Goal: Navigation & Orientation: Find specific page/section

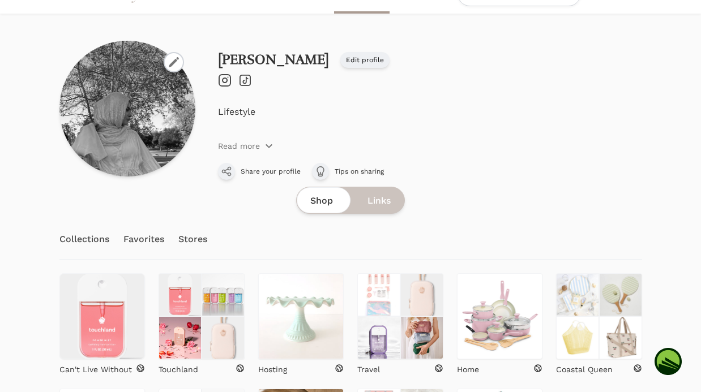
scroll to position [192, 0]
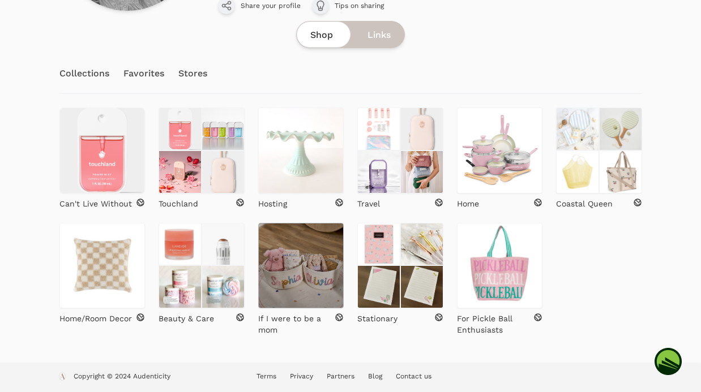
click at [307, 307] on img at bounding box center [301, 266] width 86 height 86
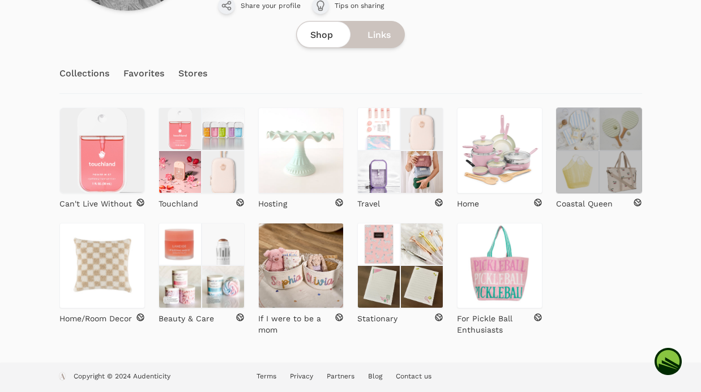
scroll to position [85, 0]
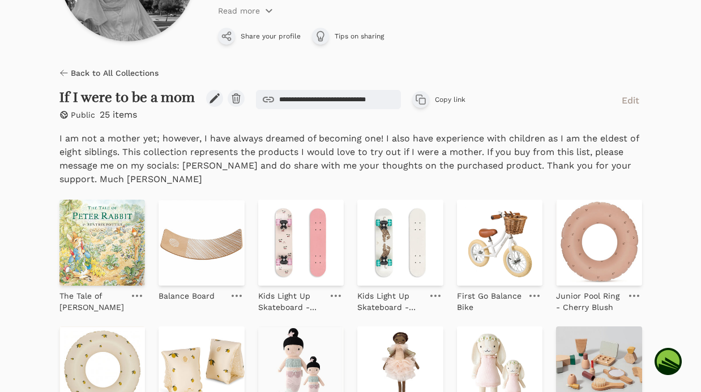
scroll to position [163, 0]
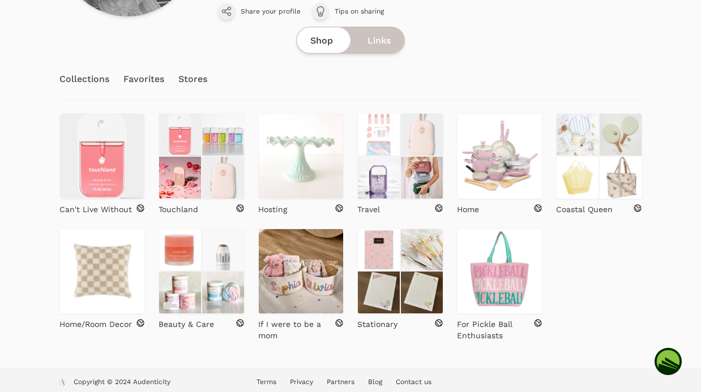
scroll to position [187, 0]
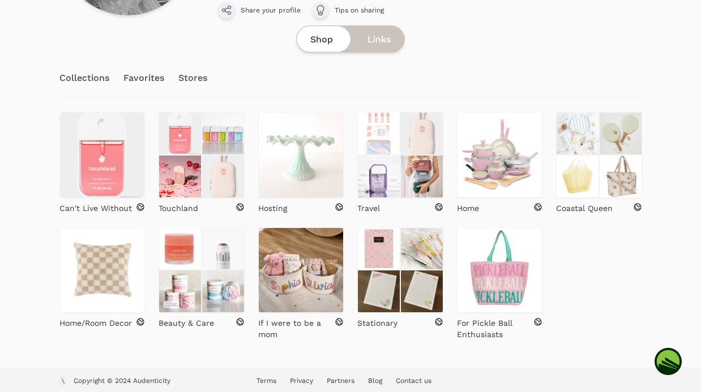
click at [203, 333] on div "Beauty & Care" at bounding box center [202, 284] width 86 height 113
click at [196, 323] on p "Beauty & Care" at bounding box center [186, 323] width 55 height 11
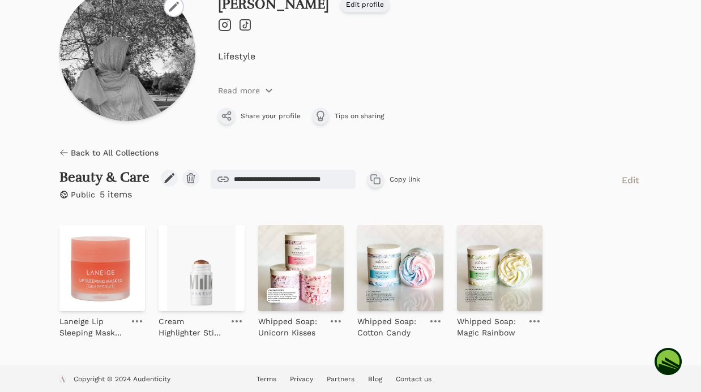
scroll to position [84, 0]
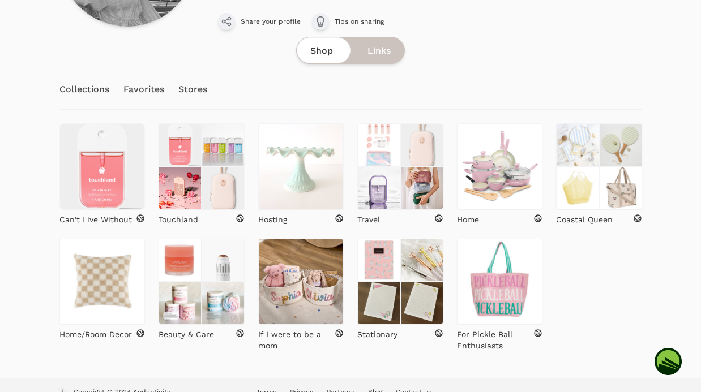
scroll to position [178, 0]
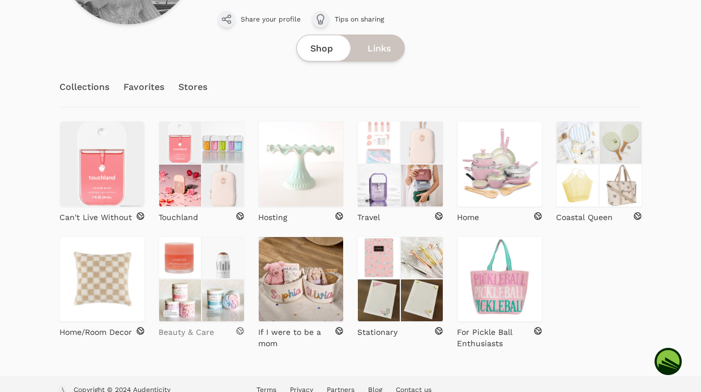
click at [202, 329] on p "Beauty & Care" at bounding box center [186, 332] width 55 height 11
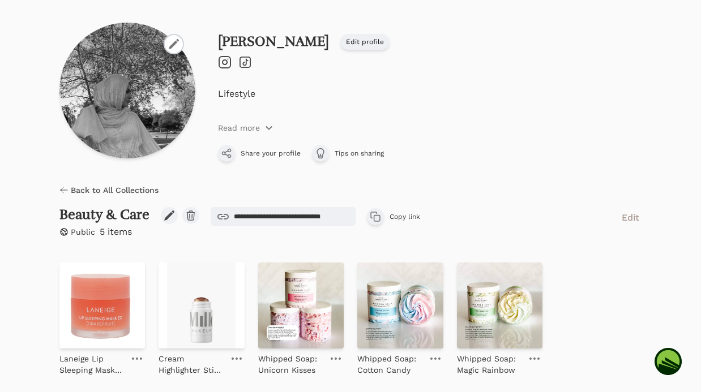
scroll to position [84, 0]
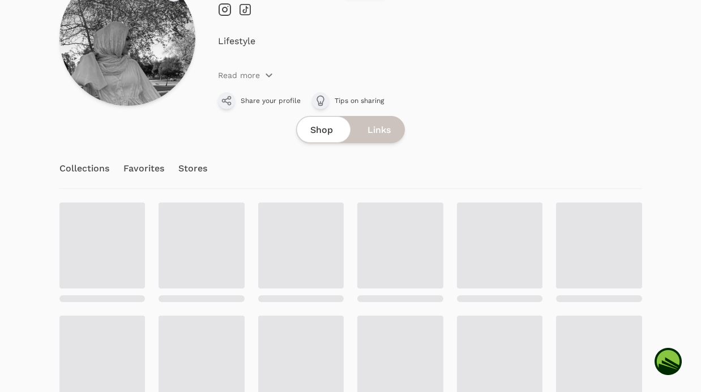
scroll to position [176, 0]
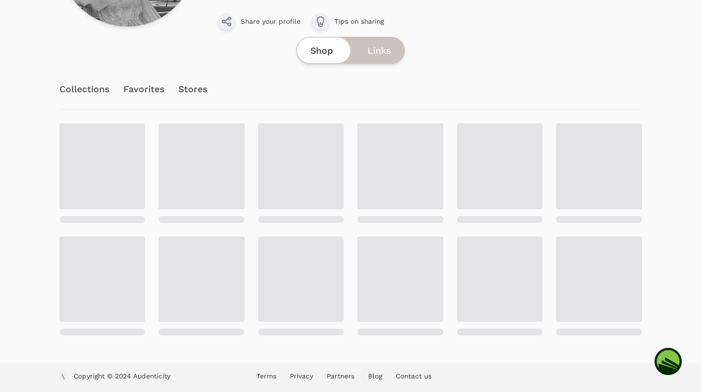
scroll to position [105, 0]
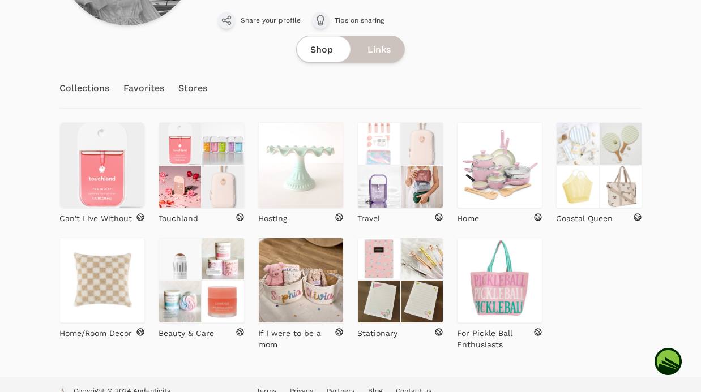
scroll to position [192, 0]
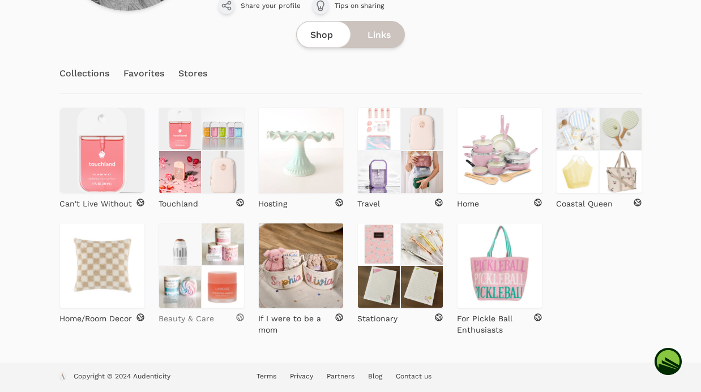
click at [193, 317] on p "Beauty & Care" at bounding box center [186, 318] width 55 height 11
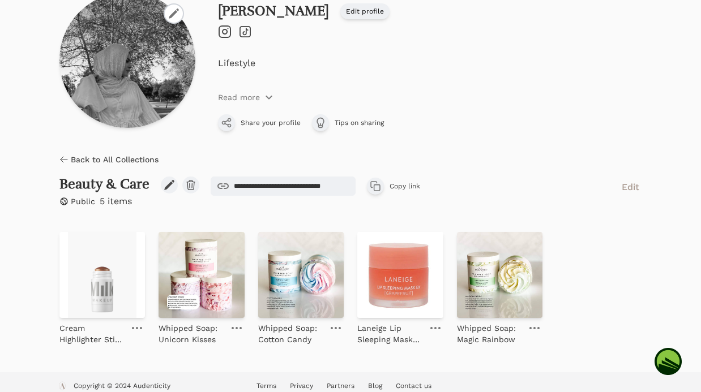
scroll to position [84, 0]
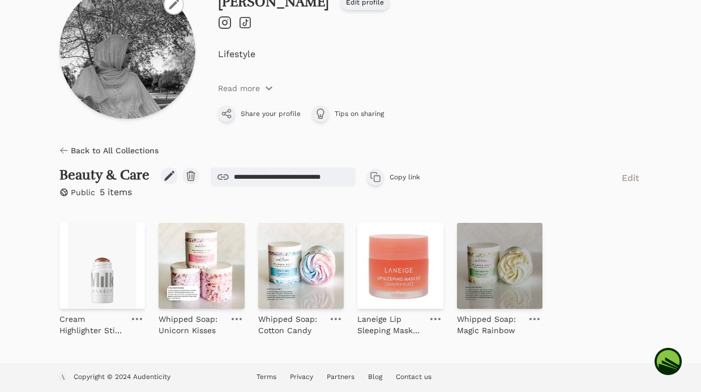
click at [482, 290] on img at bounding box center [500, 266] width 86 height 86
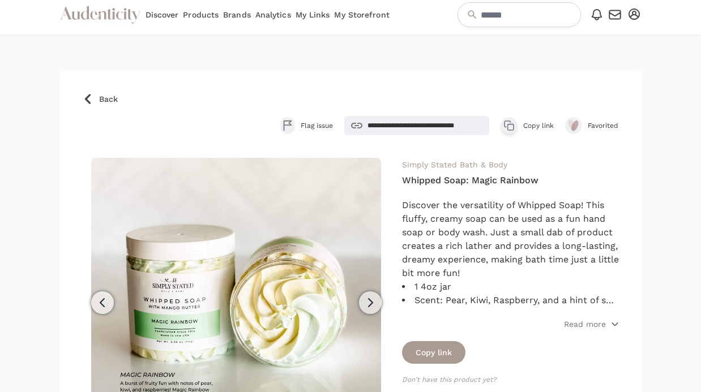
scroll to position [7, 0]
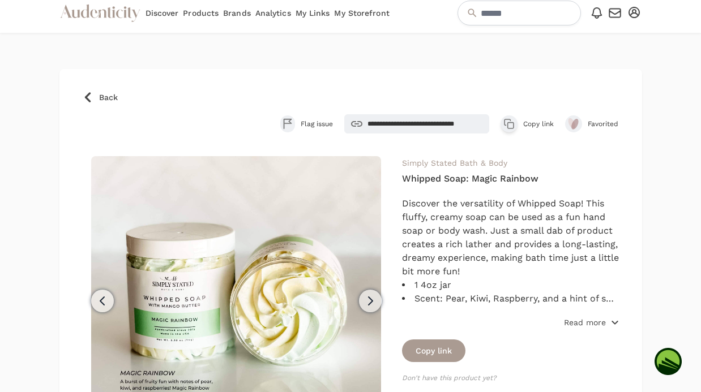
click at [599, 318] on p "Read more" at bounding box center [585, 322] width 42 height 11
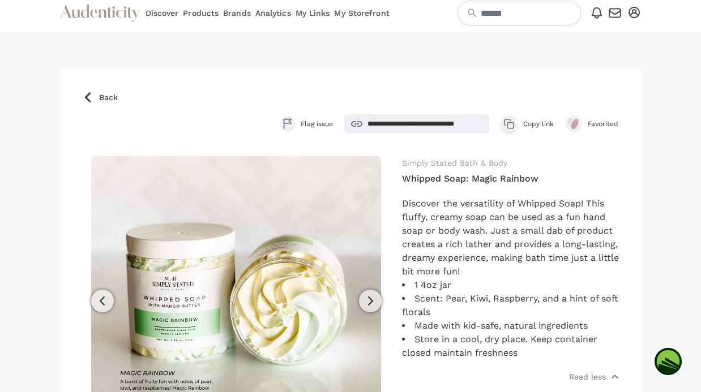
click at [84, 99] on icon at bounding box center [87, 97] width 11 height 11
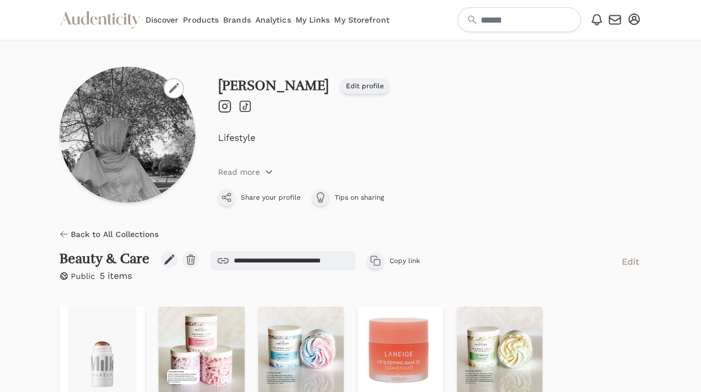
scroll to position [84, 0]
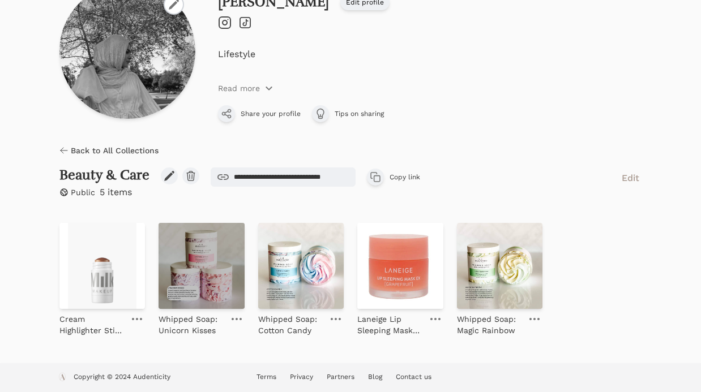
click at [194, 268] on img at bounding box center [202, 266] width 86 height 86
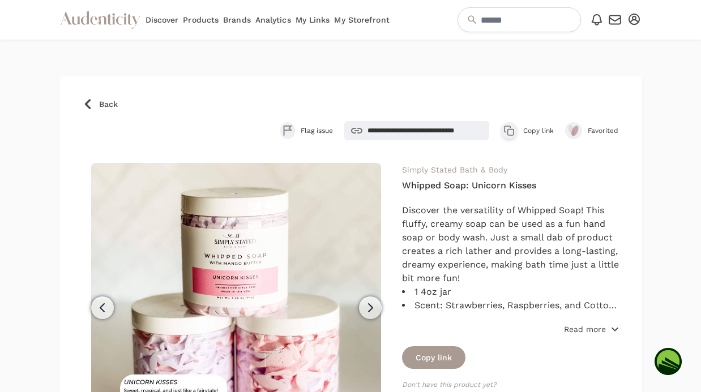
click at [609, 329] on span "Read more" at bounding box center [591, 329] width 55 height 11
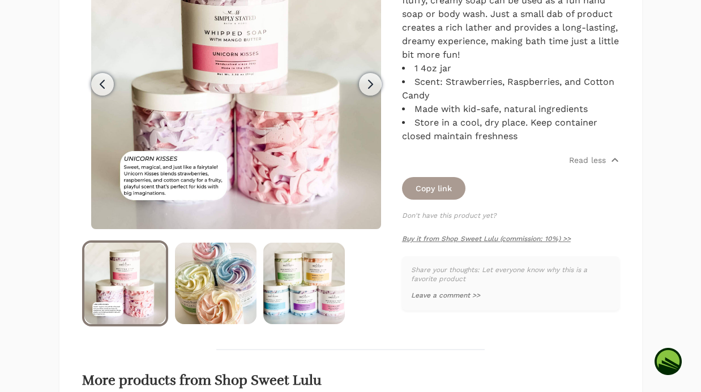
scroll to position [283, 0]
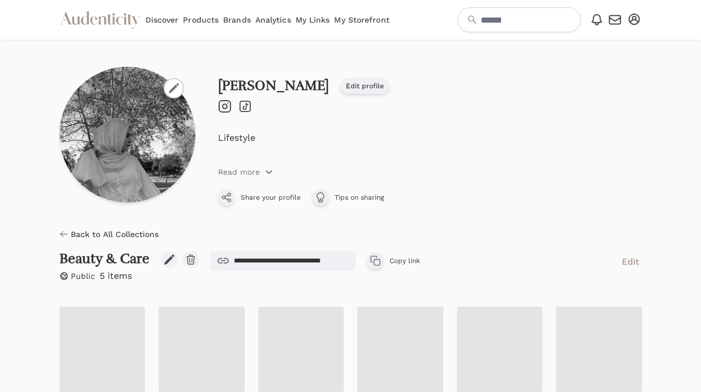
scroll to position [84, 0]
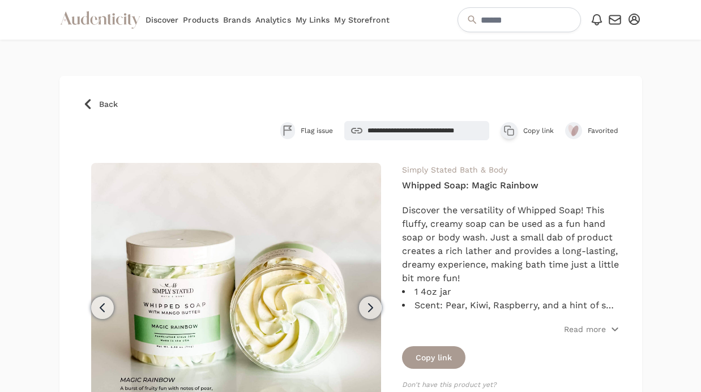
click at [92, 102] on icon at bounding box center [87, 103] width 11 height 11
click at [357, 20] on link "My Storefront" at bounding box center [361, 20] width 55 height 40
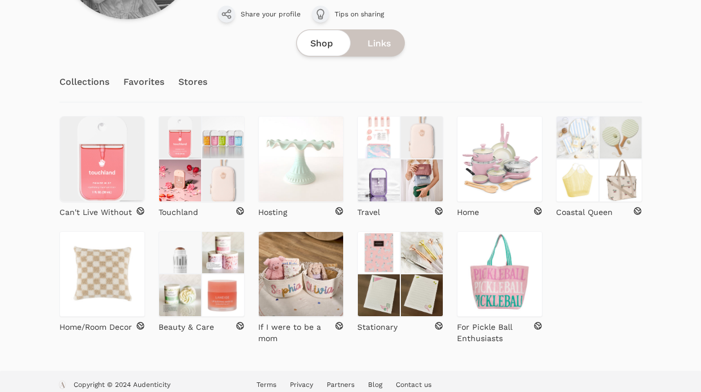
scroll to position [192, 0]
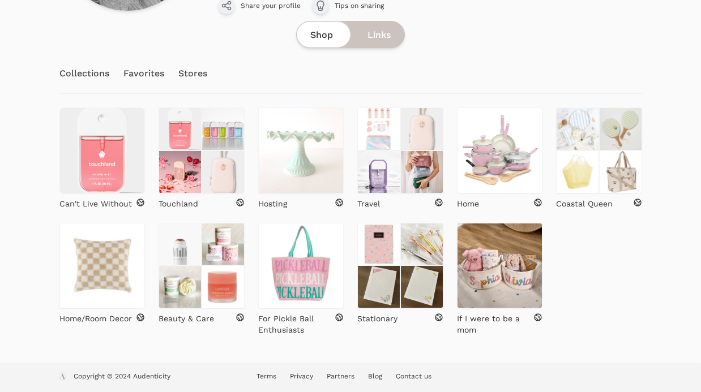
click at [456, 341] on div "Sarah Edit profile Instagram TikTok Edit profile Lifestyle Read more Share your…" at bounding box center [350, 105] width 583 height 515
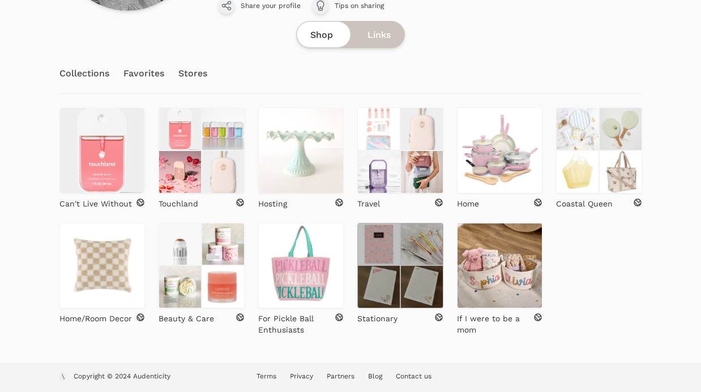
click at [412, 289] on img at bounding box center [421, 286] width 43 height 43
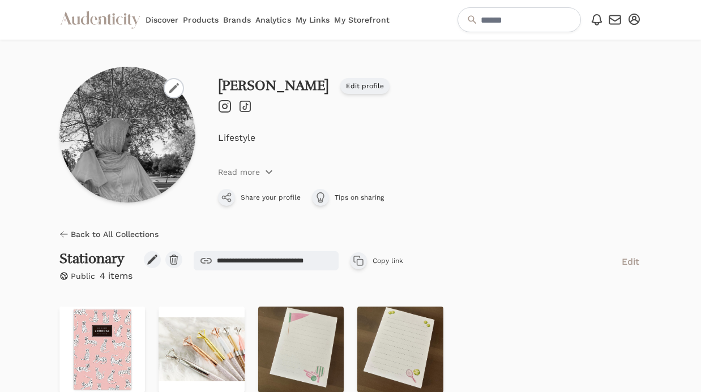
scroll to position [87, 0]
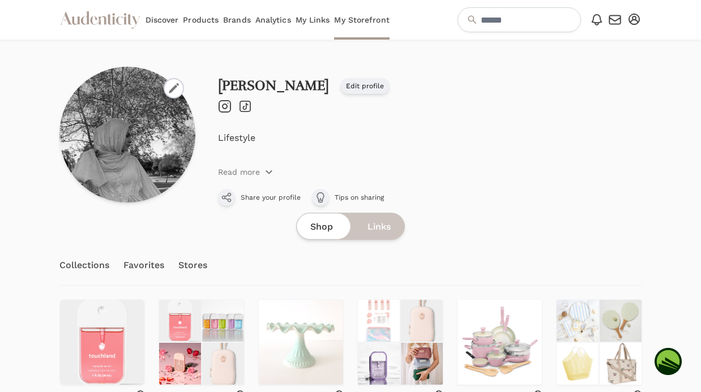
scroll to position [192, 0]
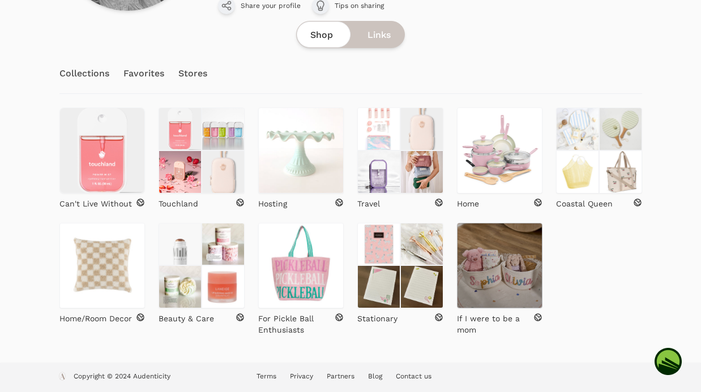
click at [499, 274] on img at bounding box center [500, 266] width 86 height 86
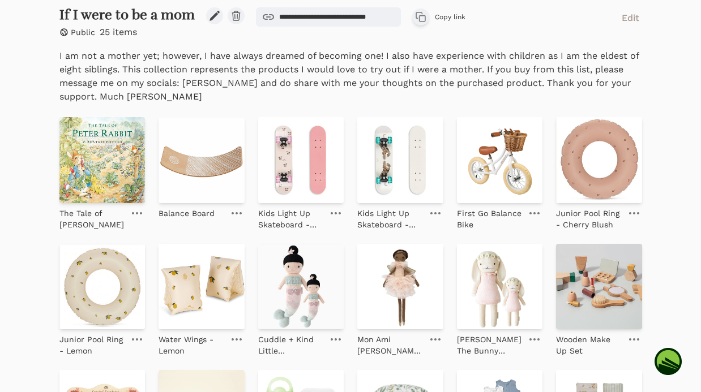
scroll to position [185, 0]
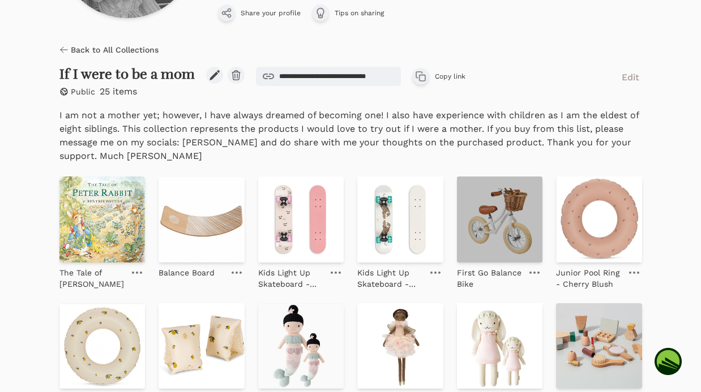
click at [473, 225] on img at bounding box center [500, 220] width 86 height 86
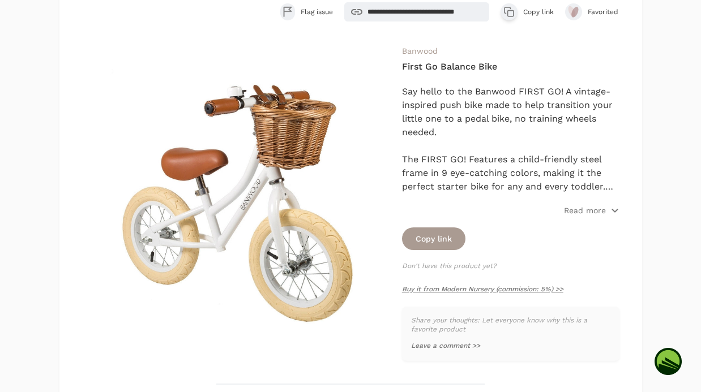
scroll to position [168, 0]
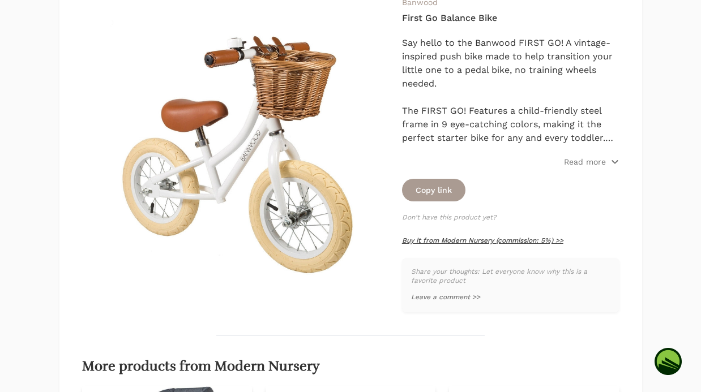
click at [469, 243] on link "Buy it from Modern Nursery (commission: 5%) >>" at bounding box center [482, 241] width 161 height 8
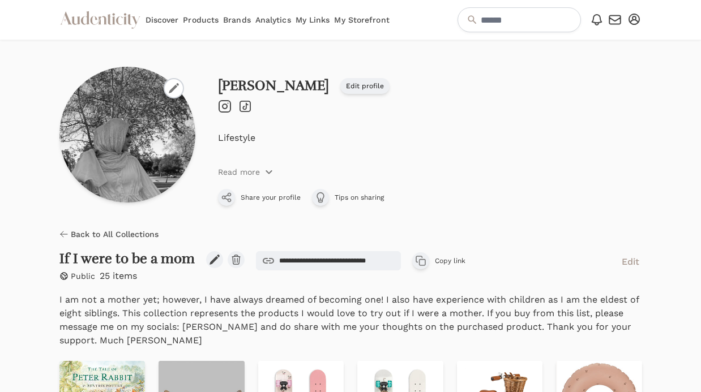
scroll to position [185, 0]
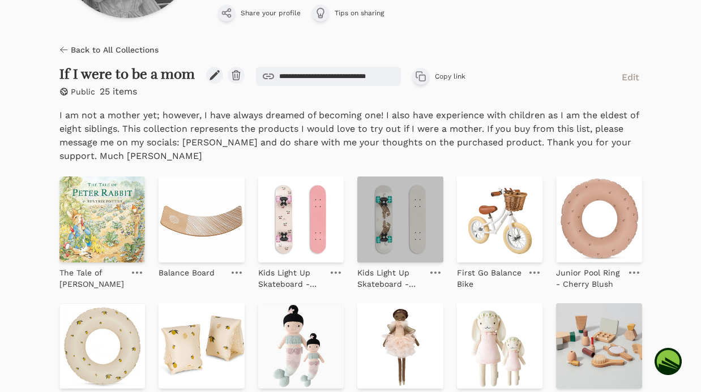
click at [400, 235] on img at bounding box center [400, 220] width 86 height 86
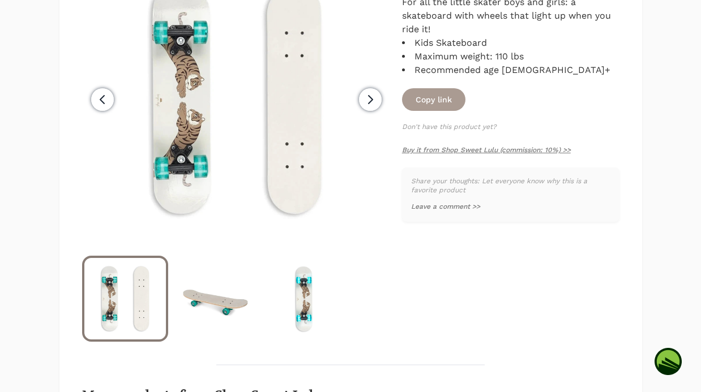
scroll to position [210, 0]
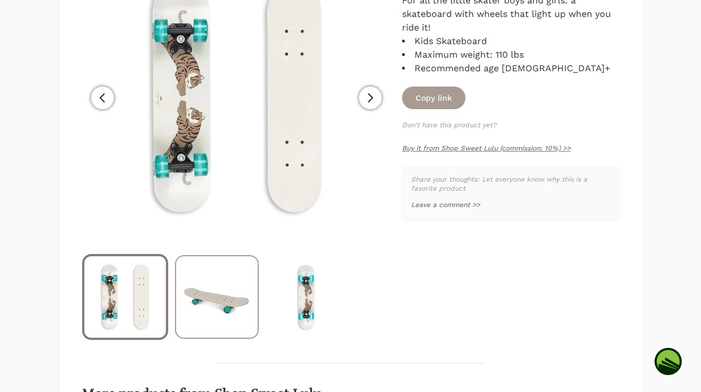
click at [187, 299] on img at bounding box center [217, 297] width 82 height 82
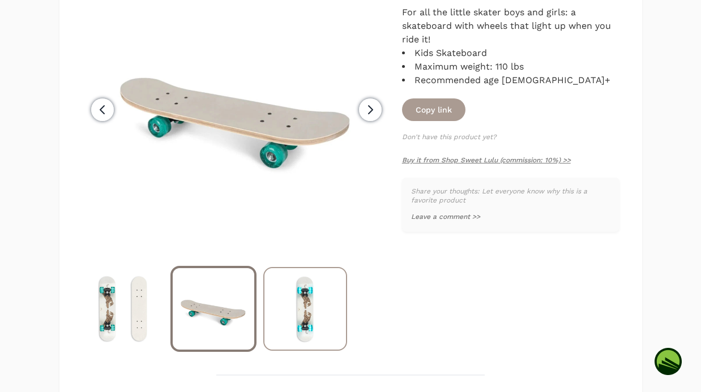
scroll to position [207, 0]
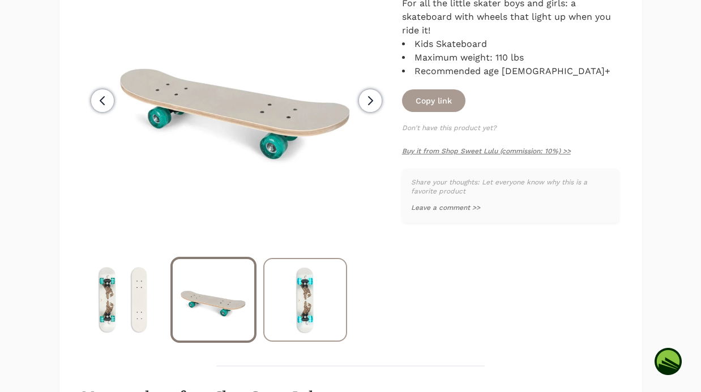
click at [293, 306] on img at bounding box center [305, 300] width 82 height 82
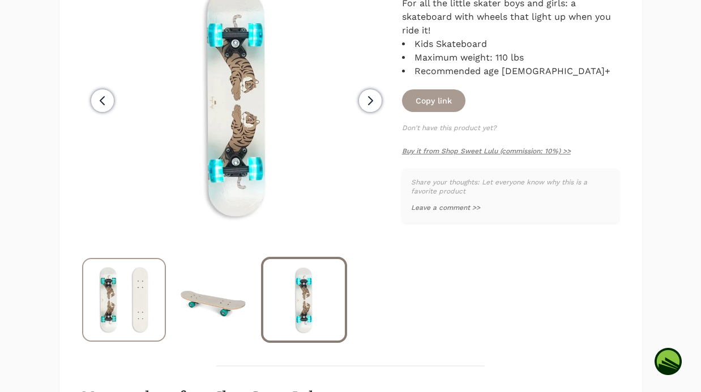
click at [95, 299] on img at bounding box center [124, 300] width 82 height 82
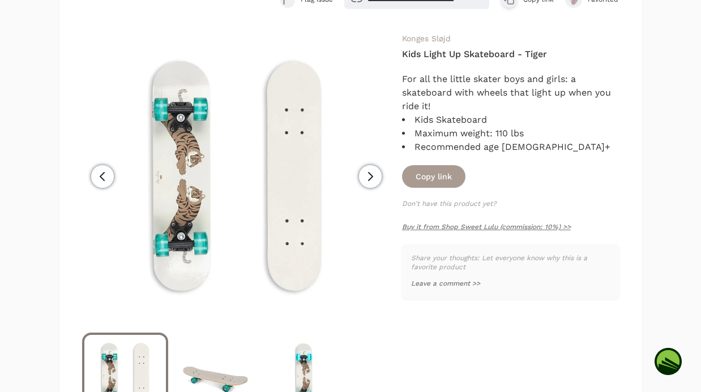
scroll to position [0, 0]
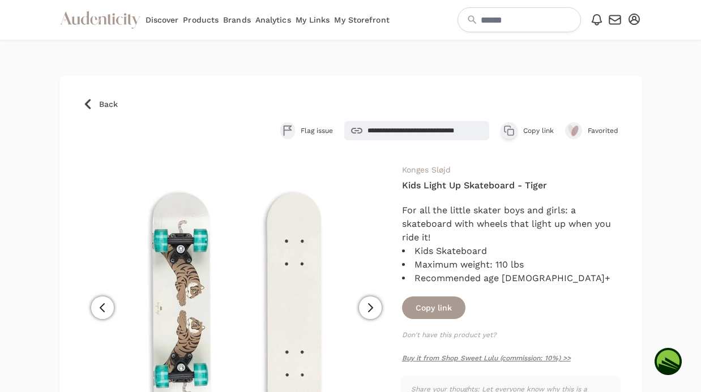
click at [91, 102] on icon at bounding box center [87, 103] width 11 height 11
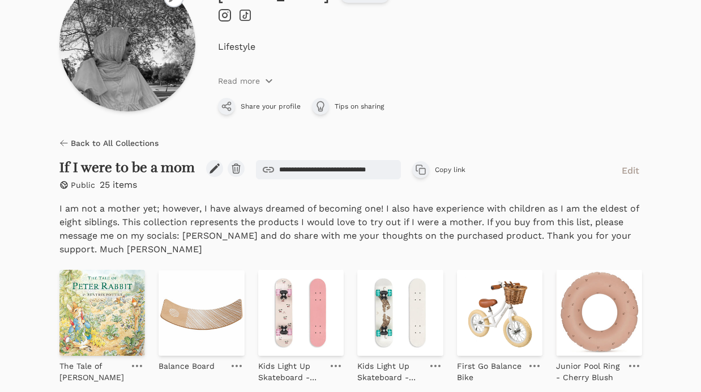
scroll to position [71, 0]
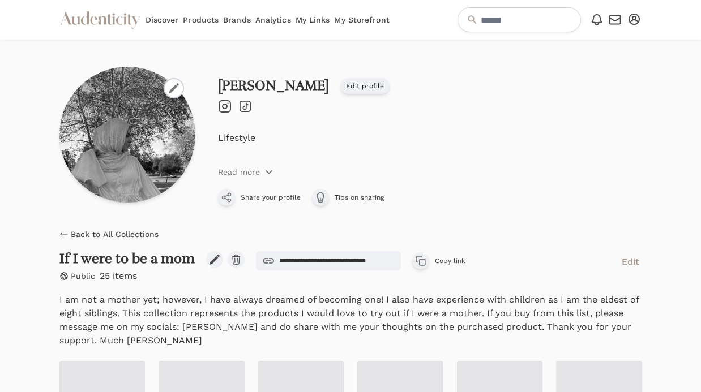
scroll to position [185, 0]
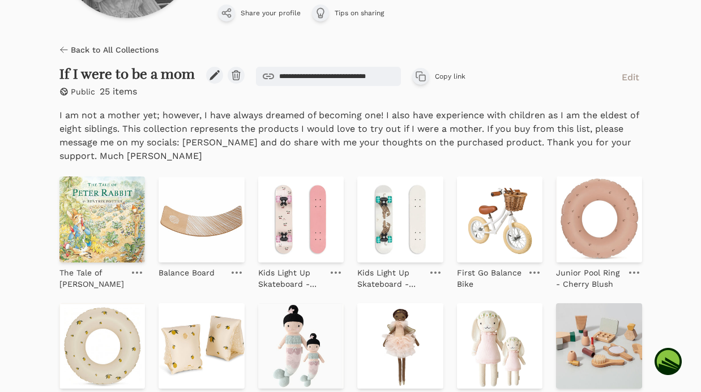
click at [109, 47] on span "Back to All Collections" at bounding box center [115, 49] width 88 height 11
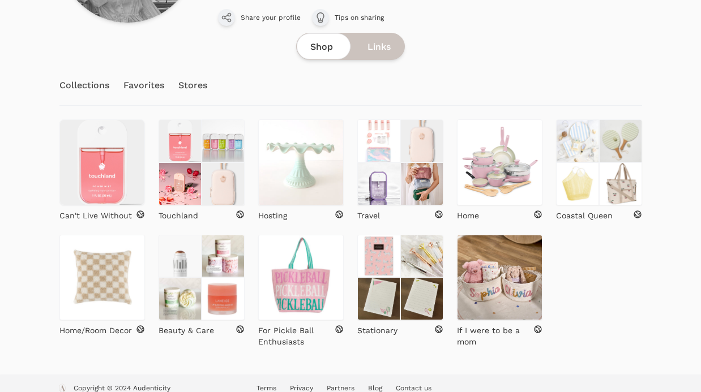
scroll to position [178, 0]
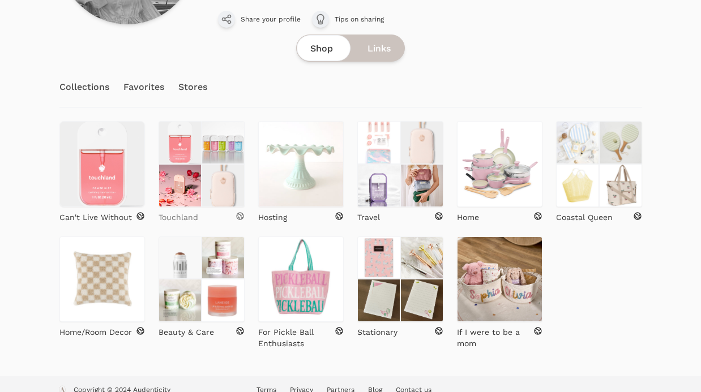
click at [187, 217] on p "Touchland" at bounding box center [179, 217] width 40 height 11
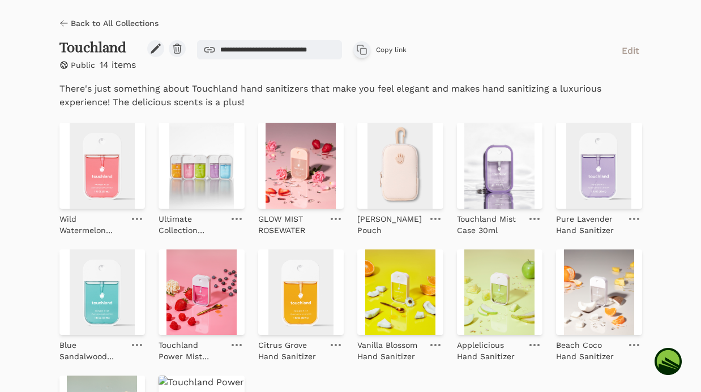
scroll to position [216, 0]
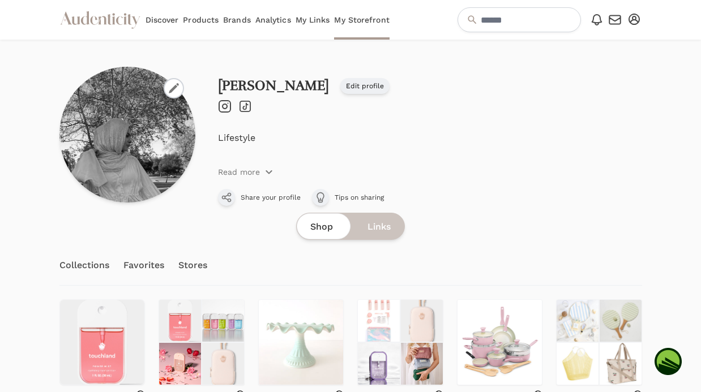
click at [194, 268] on link "Stores" at bounding box center [192, 266] width 29 height 40
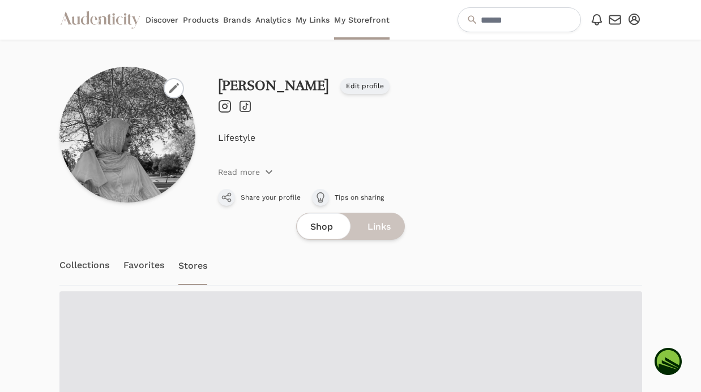
scroll to position [58, 0]
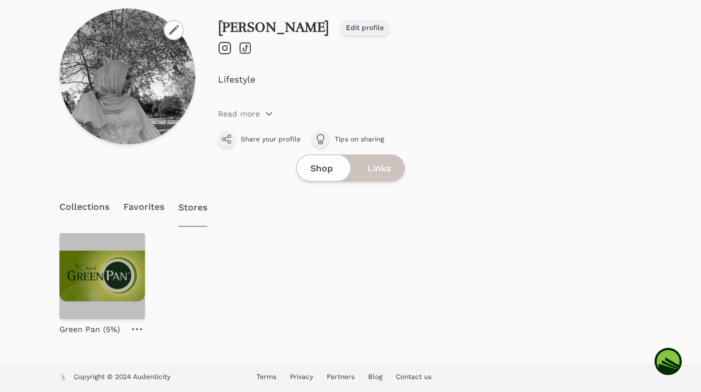
click at [110, 273] on img at bounding box center [102, 276] width 86 height 86
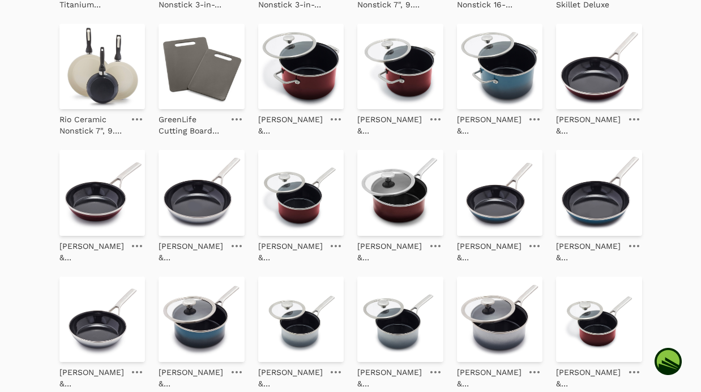
scroll to position [1286, 0]
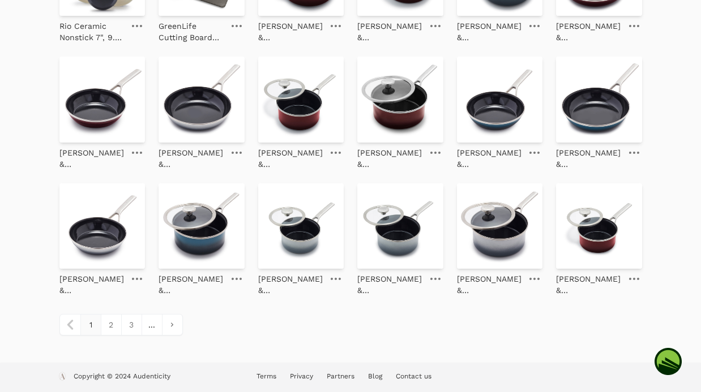
click at [153, 328] on span "..." at bounding box center [152, 325] width 20 height 20
click at [128, 324] on link "3" at bounding box center [131, 325] width 20 height 20
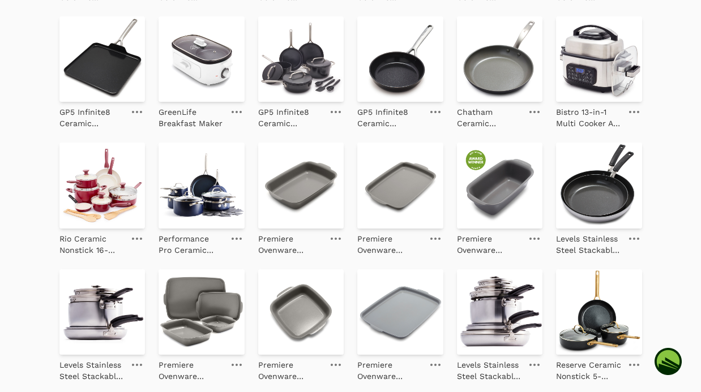
scroll to position [1286, 0]
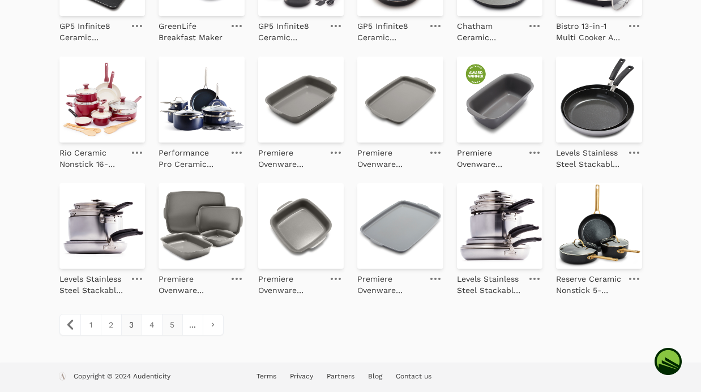
click at [179, 325] on link "5" at bounding box center [172, 325] width 20 height 20
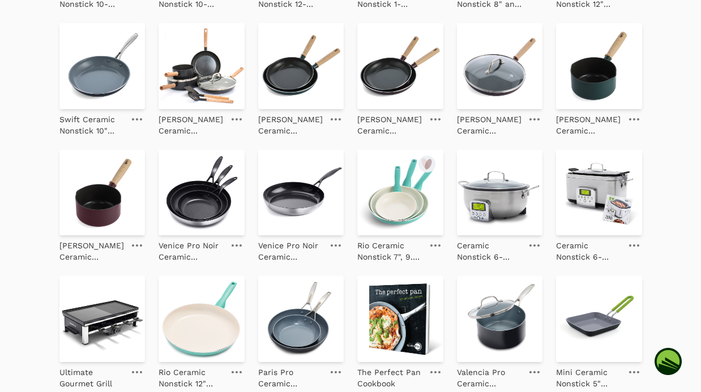
scroll to position [1286, 0]
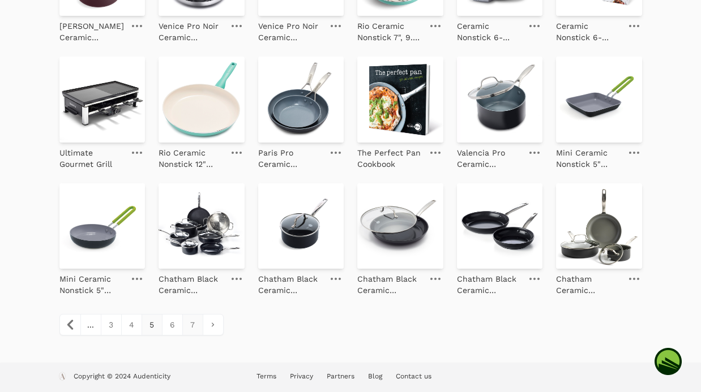
click at [194, 326] on link "7" at bounding box center [192, 325] width 20 height 20
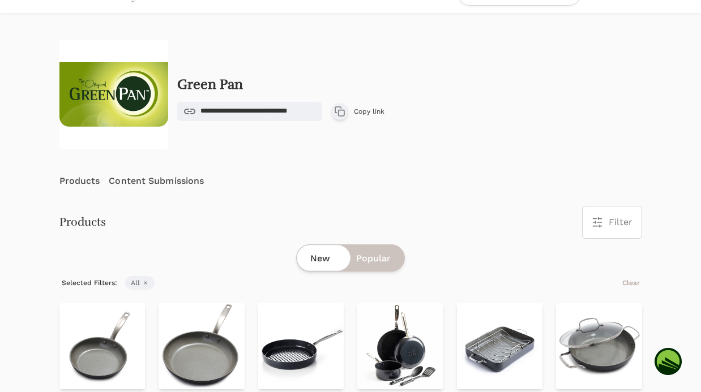
scroll to position [78, 0]
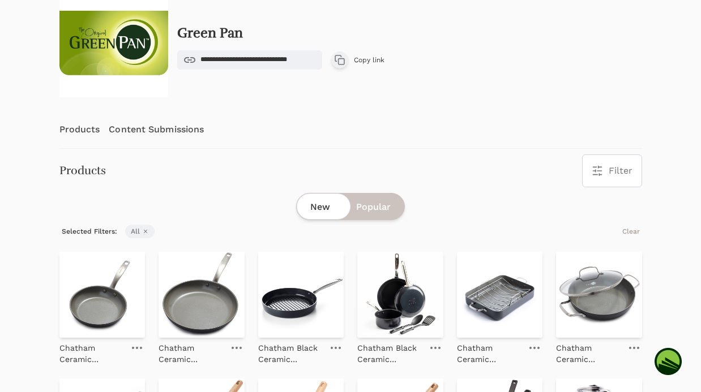
scroll to position [1114, 0]
